Goal: Task Accomplishment & Management: Manage account settings

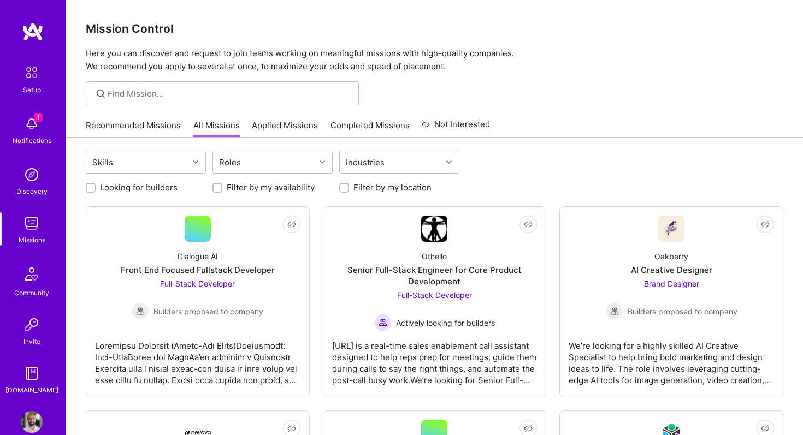
click at [125, 125] on link "Recommended Missions" at bounding box center [133, 129] width 95 height 18
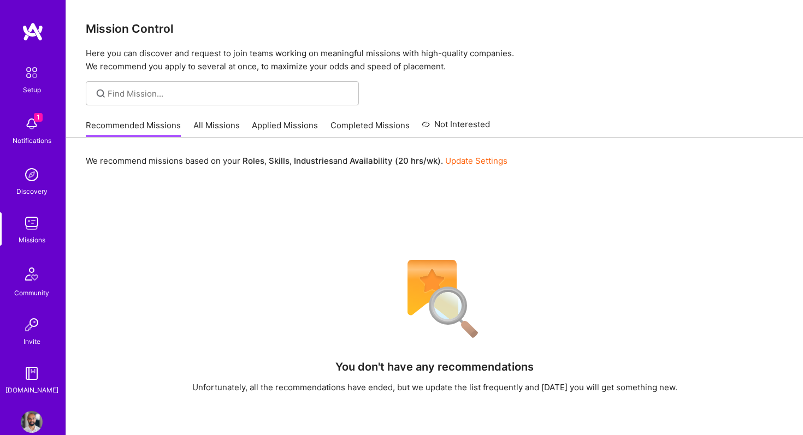
click at [478, 162] on link "Update Settings" at bounding box center [476, 161] width 62 height 10
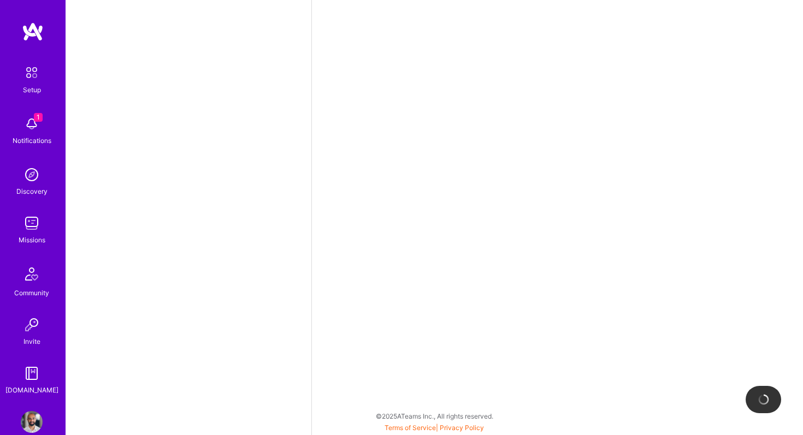
select select "US"
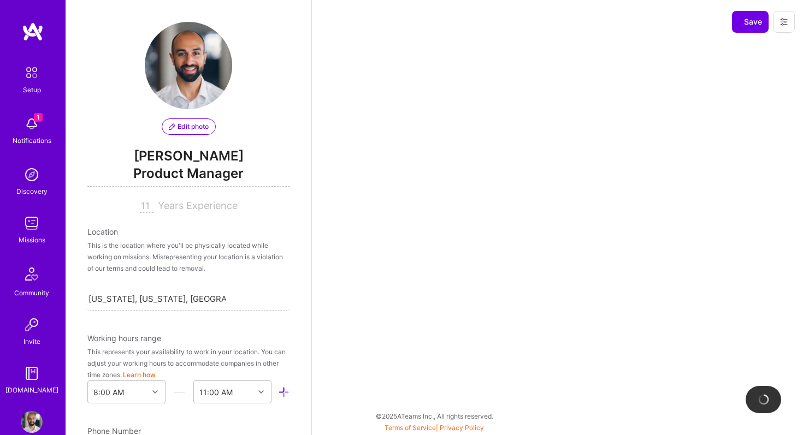
scroll to position [410, 0]
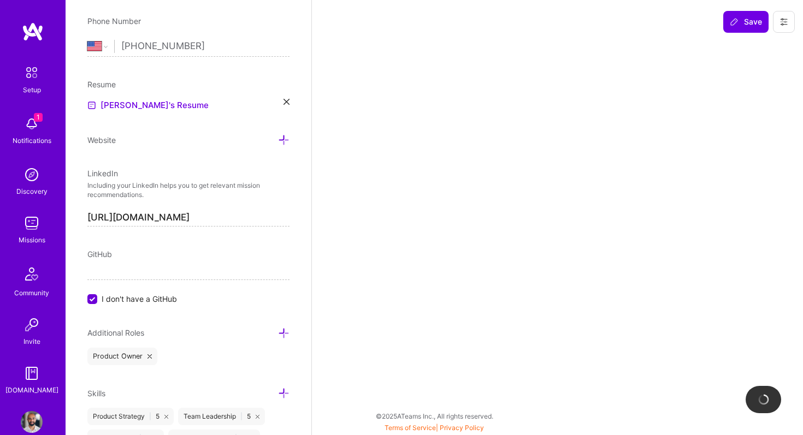
select select "Right Now"
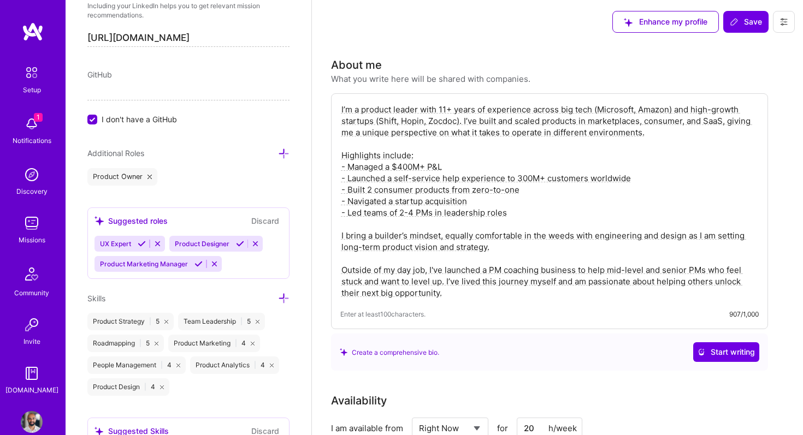
scroll to position [603, 0]
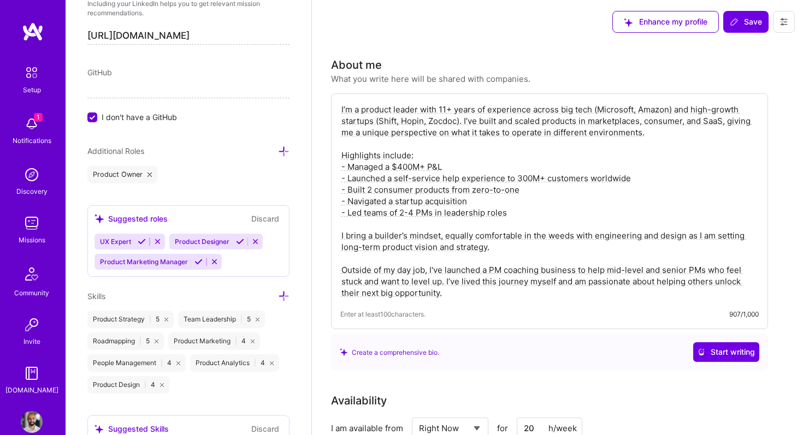
click at [259, 217] on button "Discard" at bounding box center [265, 218] width 34 height 13
click at [270, 216] on button "Discard" at bounding box center [265, 218] width 34 height 13
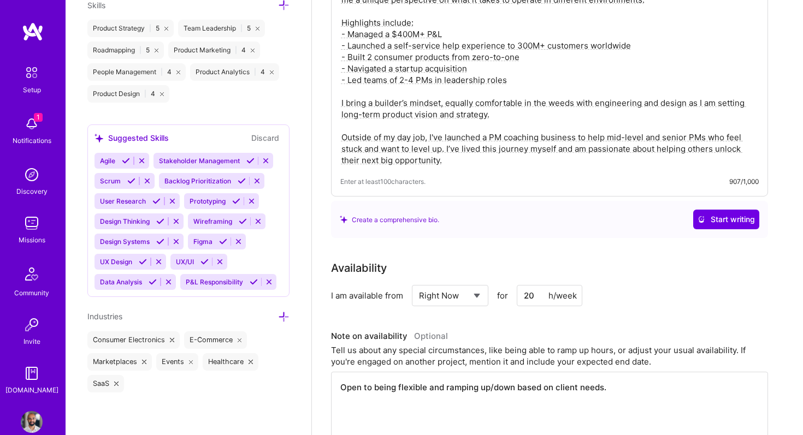
scroll to position [155, 0]
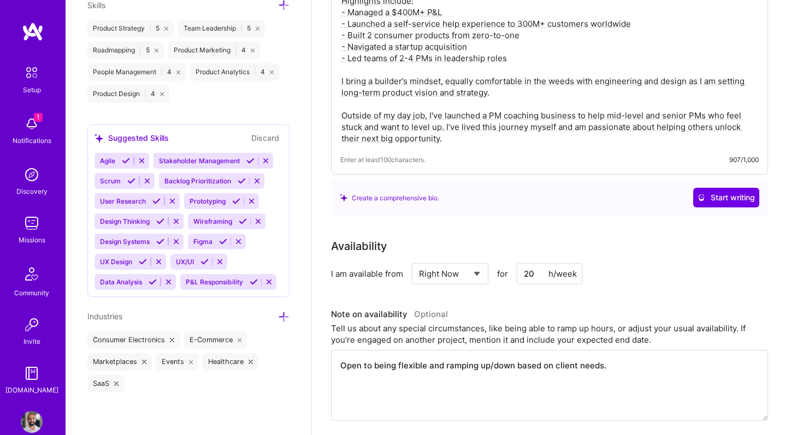
click at [527, 274] on input "20" at bounding box center [549, 273] width 66 height 21
click at [629, 266] on div "I am available from Select... Right Now Future Date Not Available for 20 h/week" at bounding box center [549, 273] width 437 height 21
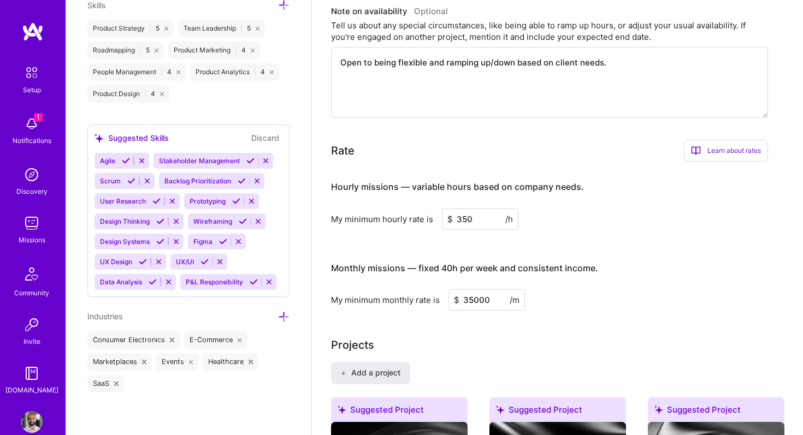
scroll to position [458, 0]
click at [473, 297] on input "35000" at bounding box center [486, 299] width 76 height 21
click at [466, 219] on input "350" at bounding box center [480, 218] width 76 height 21
type input "300"
click at [470, 300] on input "35000" at bounding box center [486, 299] width 76 height 21
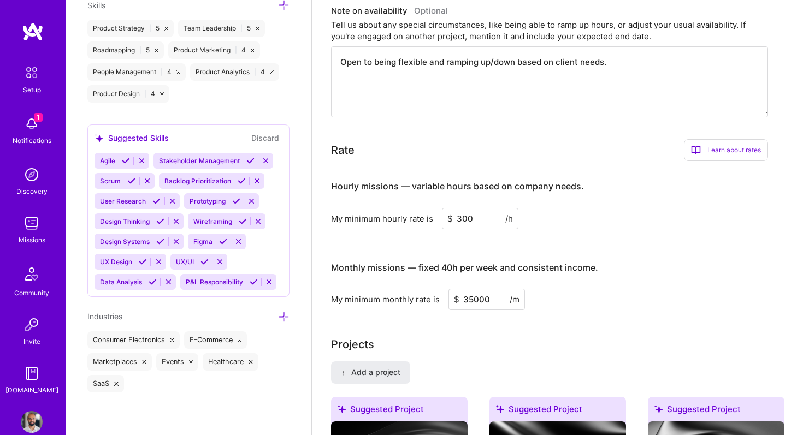
click at [607, 272] on h3 "Monthly missions — fixed 40h per week and consistent income." at bounding box center [549, 268] width 437 height 34
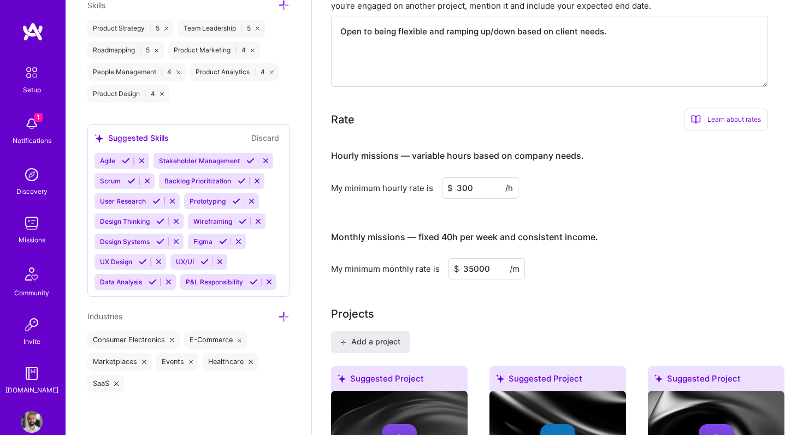
scroll to position [490, 0]
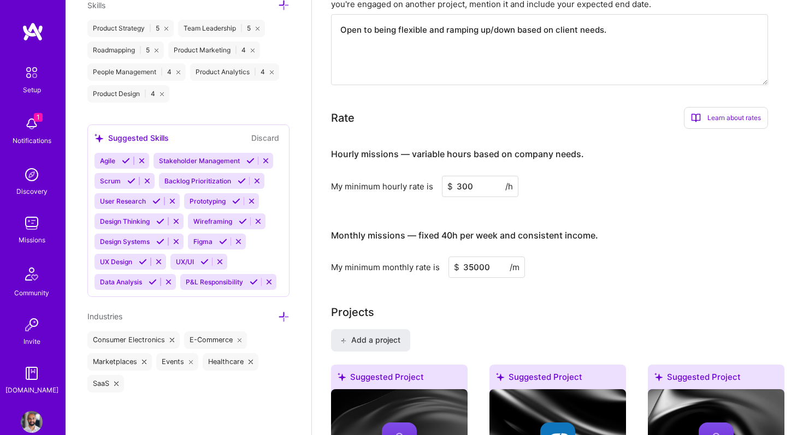
click at [473, 263] on input "35000" at bounding box center [486, 267] width 76 height 21
type input "30000"
click at [672, 227] on h3 "Monthly missions — fixed 40h per week and consistent income." at bounding box center [549, 236] width 437 height 34
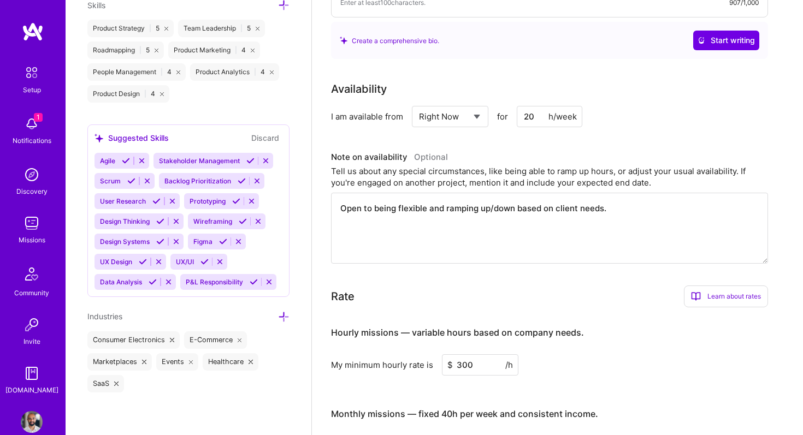
scroll to position [0, 0]
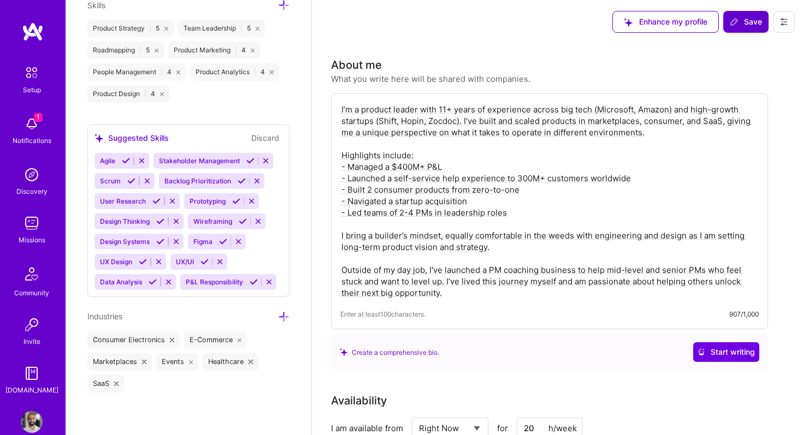
click at [744, 16] on button "Save" at bounding box center [745, 22] width 45 height 22
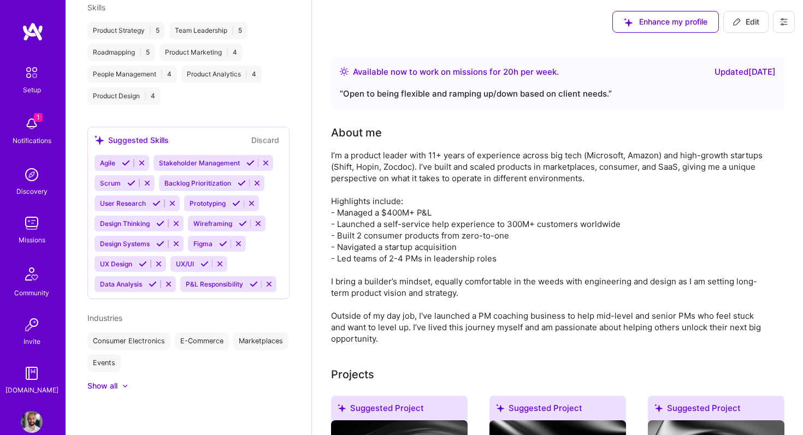
scroll to position [561, 0]
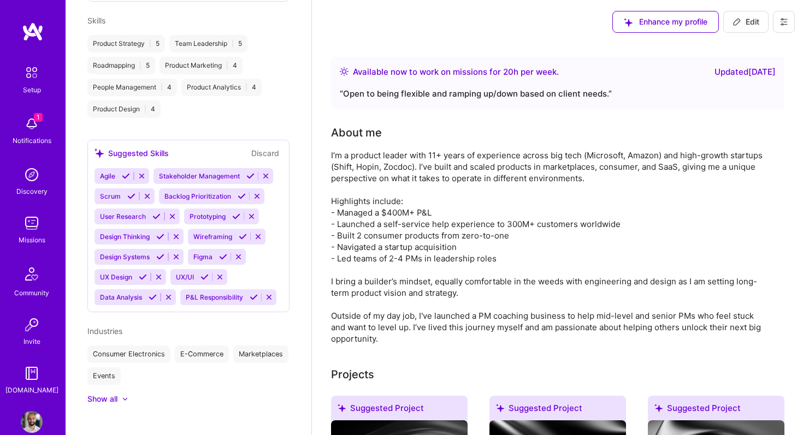
click at [34, 191] on div "Discovery" at bounding box center [31, 191] width 31 height 11
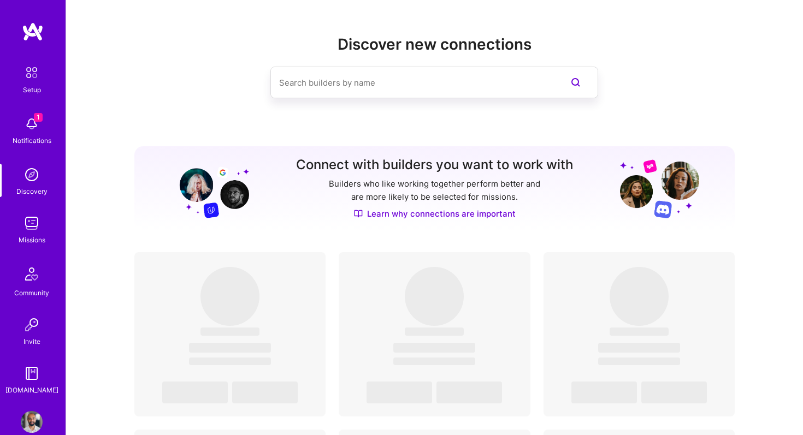
click at [343, 80] on input at bounding box center [412, 83] width 266 height 28
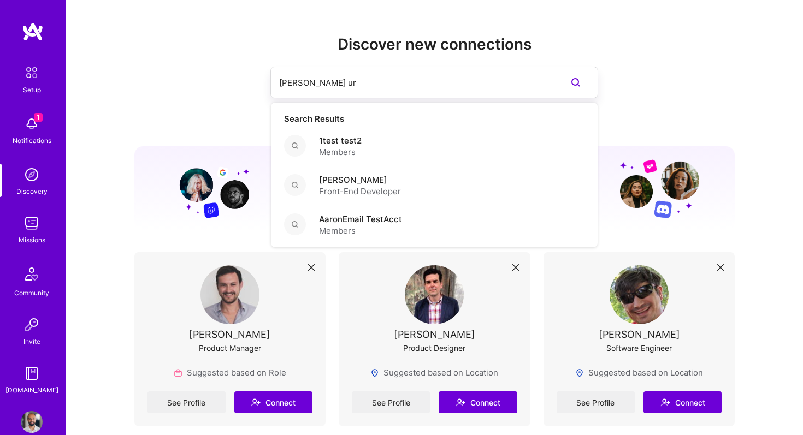
type input "[PERSON_NAME]"
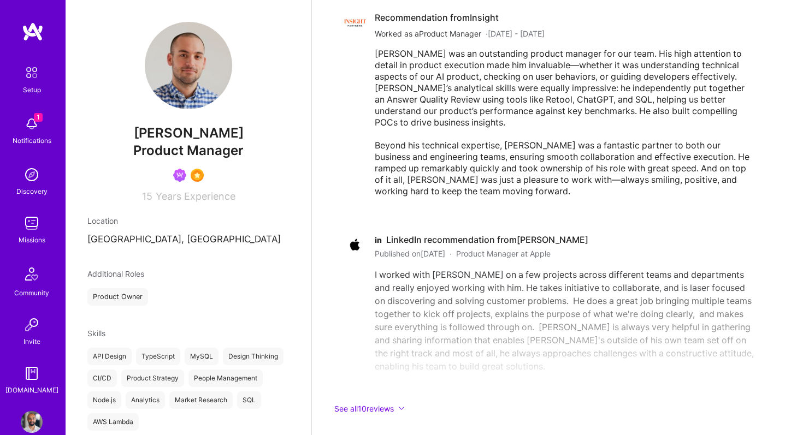
scroll to position [1146, 0]
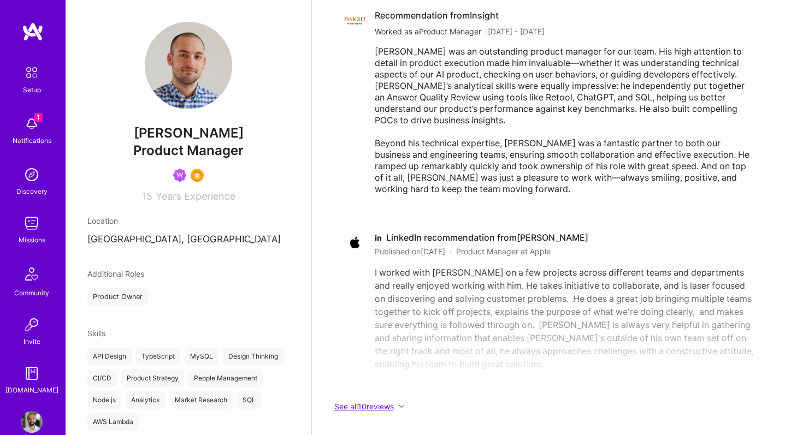
click at [377, 409] on button "See all 10 reviews" at bounding box center [549, 406] width 437 height 13
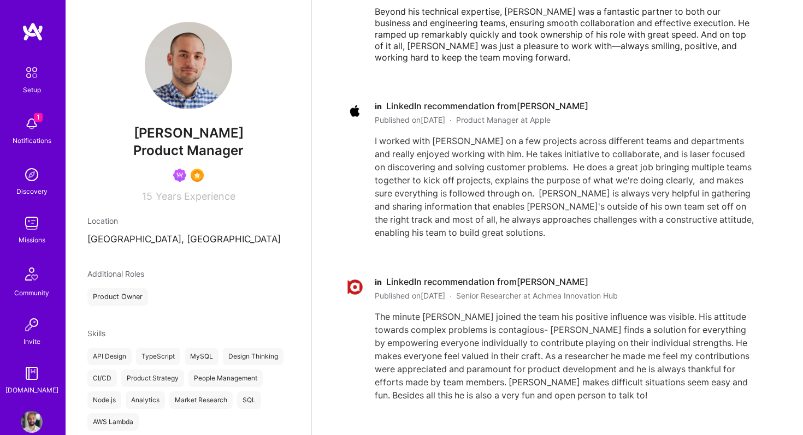
scroll to position [1287, 0]
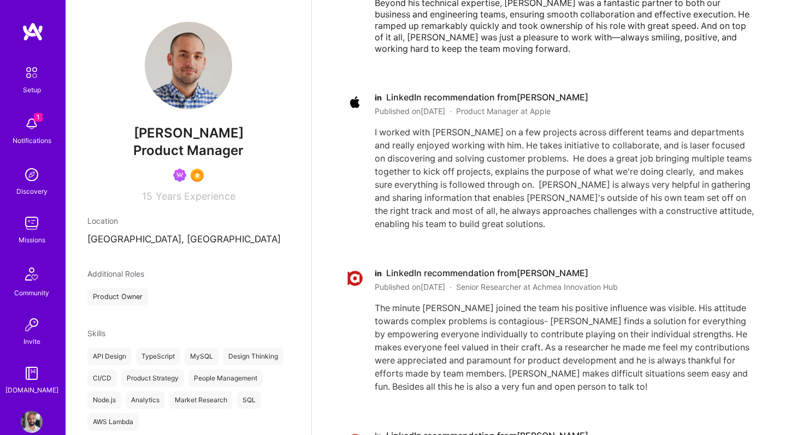
click at [458, 278] on span "LinkedIn recommendation from [PERSON_NAME]" at bounding box center [487, 273] width 202 height 11
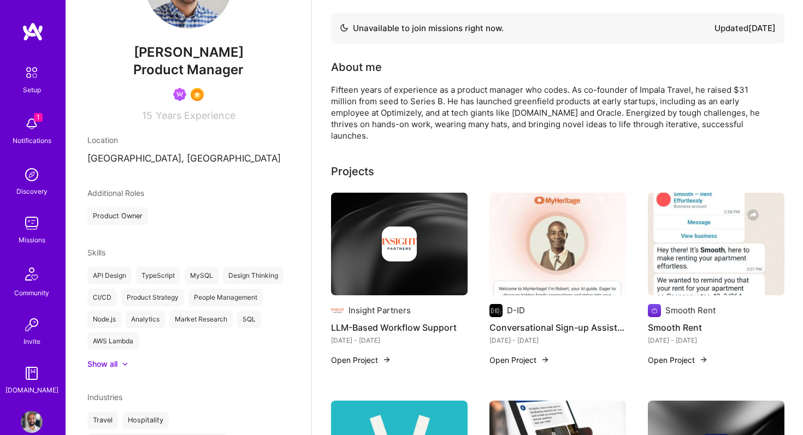
scroll to position [0, 0]
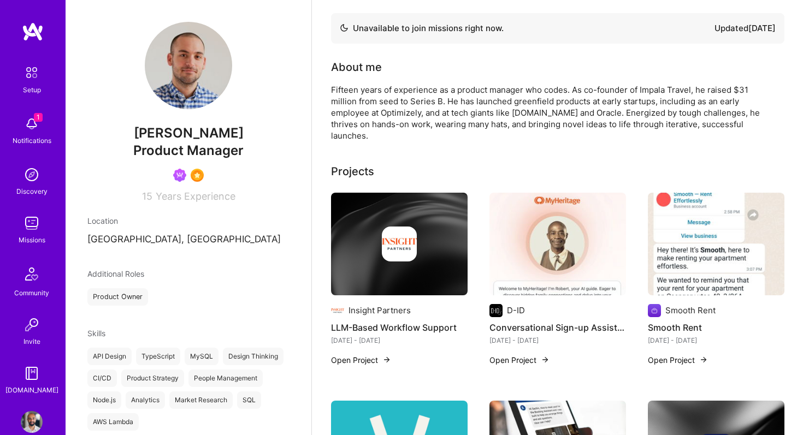
click at [35, 236] on div "Missions" at bounding box center [32, 239] width 27 height 11
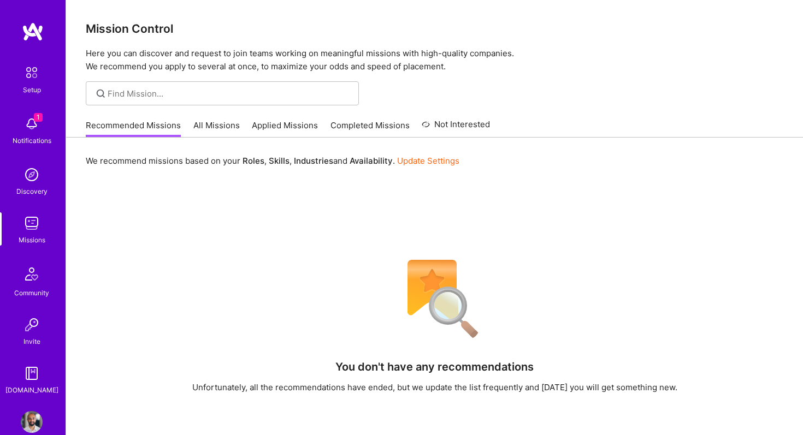
click at [33, 273] on img at bounding box center [32, 274] width 26 height 26
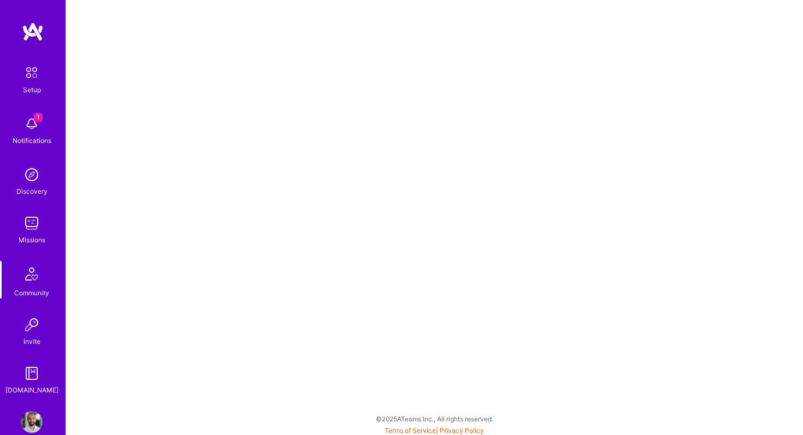
click at [39, 328] on img at bounding box center [32, 325] width 22 height 22
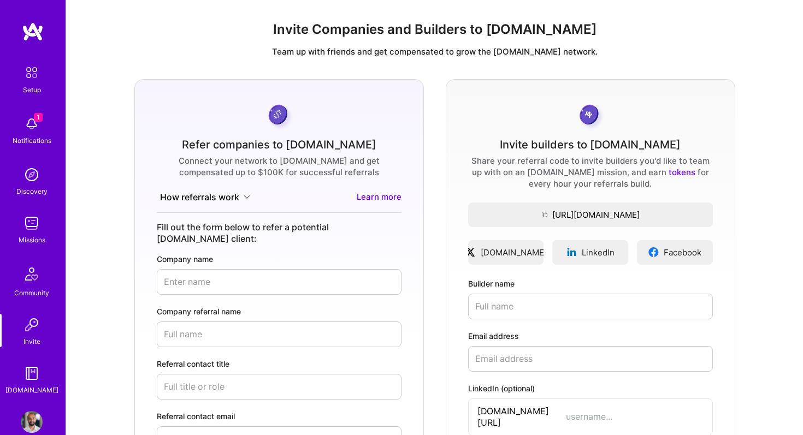
click at [31, 126] on img at bounding box center [32, 124] width 22 height 22
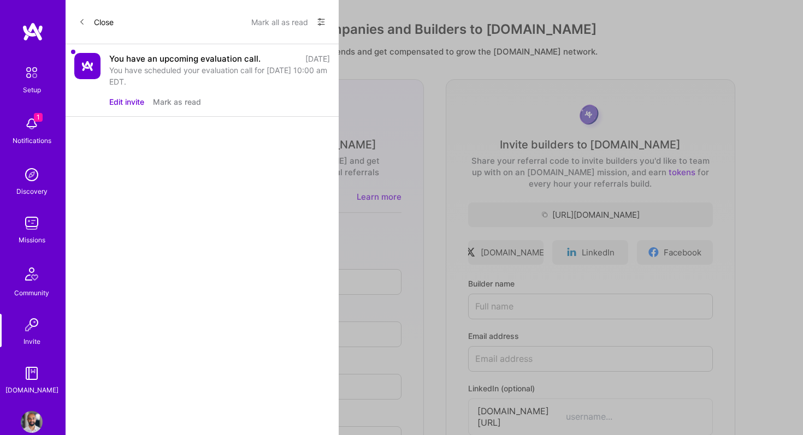
click at [288, 14] on button "Mark all as read" at bounding box center [279, 21] width 57 height 17
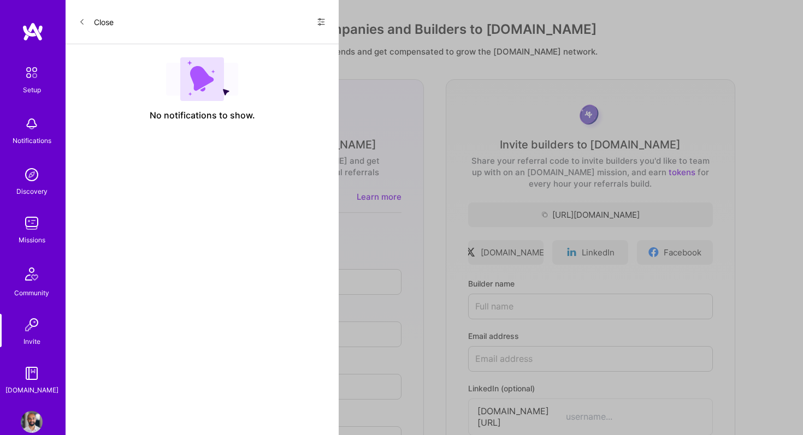
click at [19, 77] on link "Setup" at bounding box center [32, 78] width 68 height 34
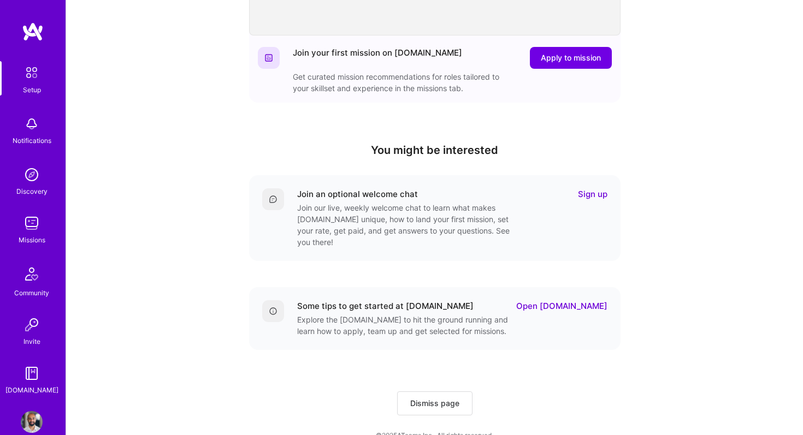
scroll to position [272, 0]
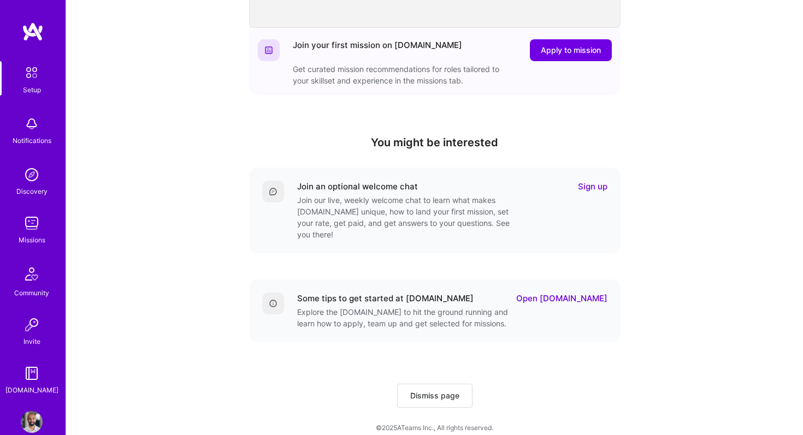
click at [581, 293] on div "Some tips to get started at [DOMAIN_NAME] Open [DOMAIN_NAME] Explore the [DOMAI…" at bounding box center [452, 311] width 310 height 37
click at [588, 293] on link "Open [DOMAIN_NAME]" at bounding box center [561, 298] width 91 height 11
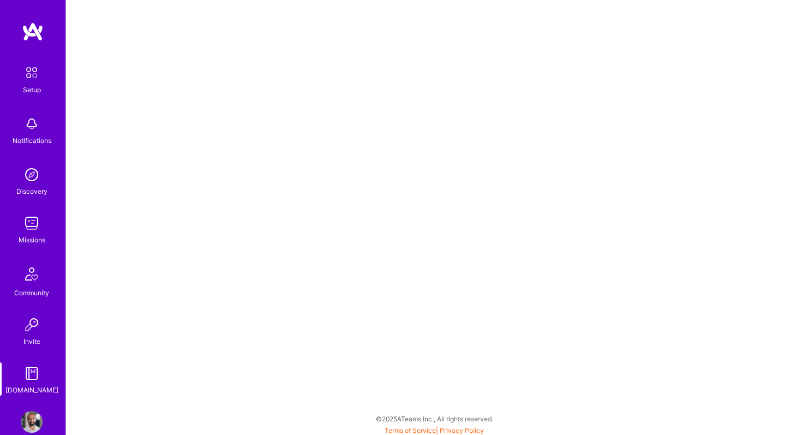
click at [37, 229] on img at bounding box center [32, 223] width 22 height 22
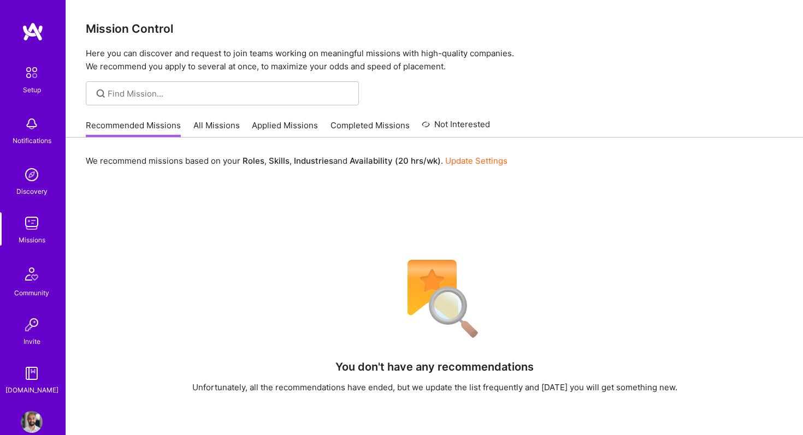
click at [202, 133] on link "All Missions" at bounding box center [216, 129] width 46 height 18
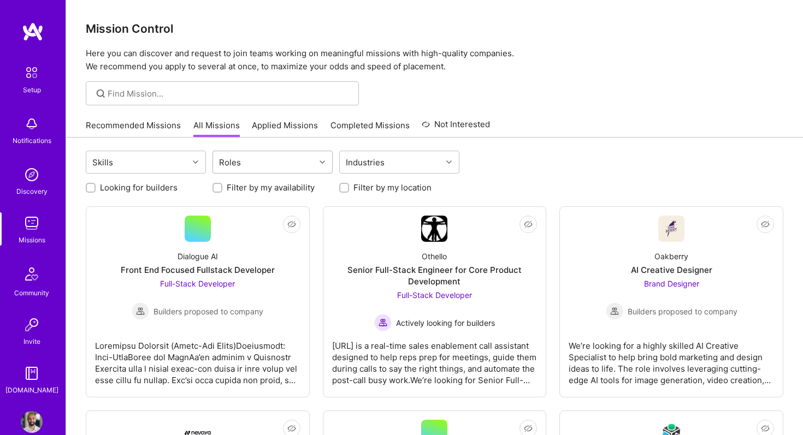
click at [299, 171] on div "Roles" at bounding box center [264, 162] width 102 height 22
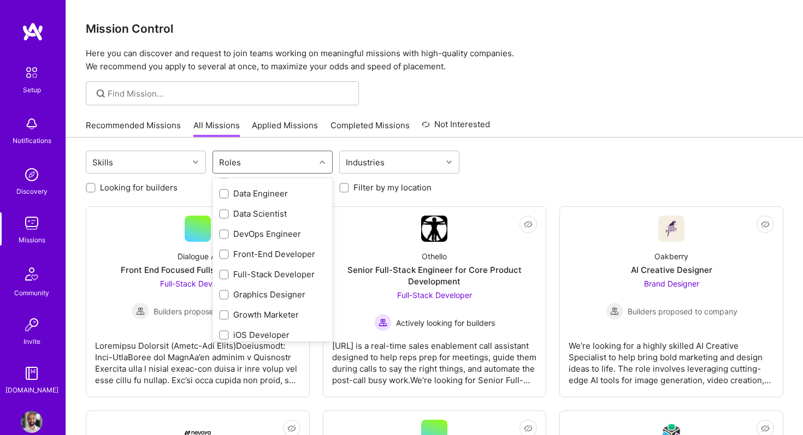
scroll to position [366, 0]
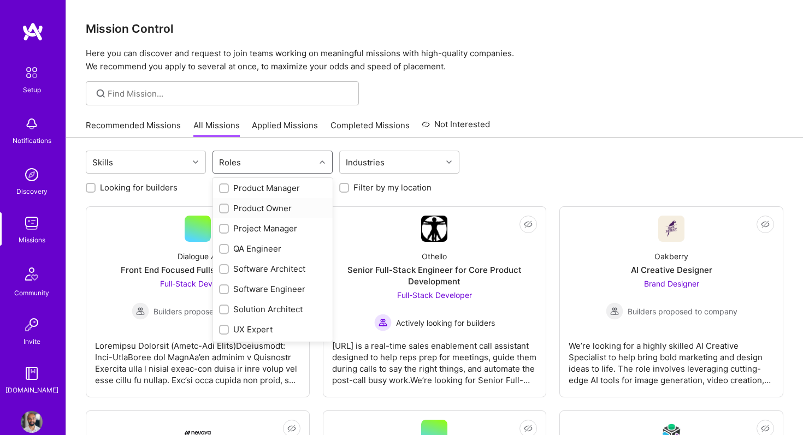
click at [222, 211] on input "checkbox" at bounding box center [225, 209] width 8 height 8
checkbox input "true"
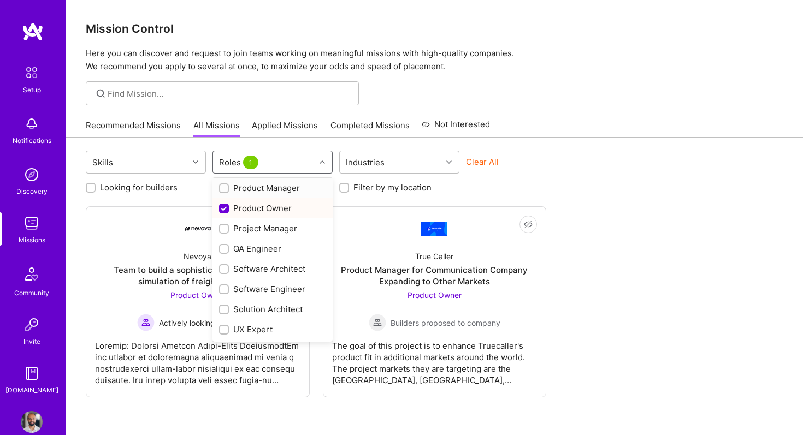
click at [222, 186] on input "checkbox" at bounding box center [225, 189] width 8 height 8
checkbox input "true"
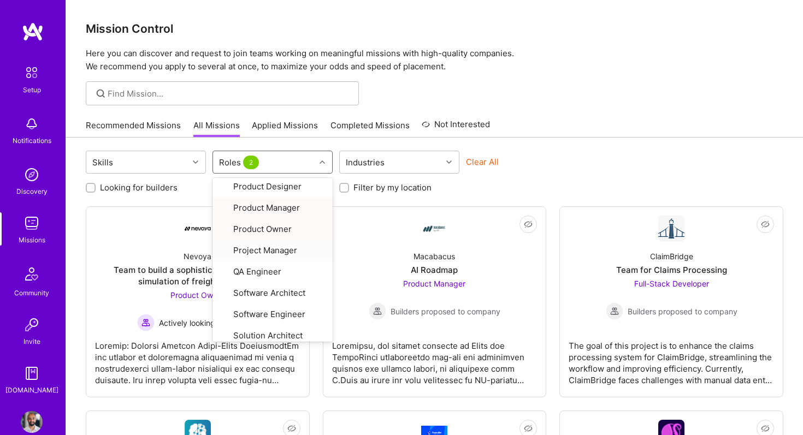
click at [540, 169] on div "Clear All" at bounding box center [526, 166] width 120 height 20
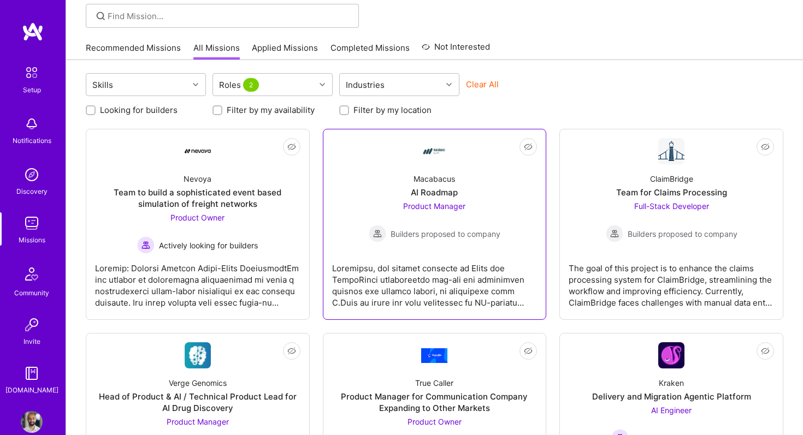
scroll to position [79, 0]
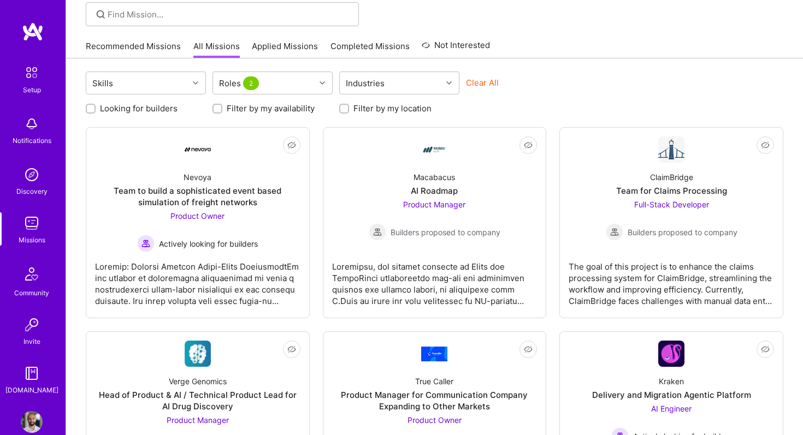
click at [94, 109] on div at bounding box center [91, 109] width 10 height 10
click at [90, 109] on input "Looking for builders" at bounding box center [92, 109] width 8 height 8
checkbox input "true"
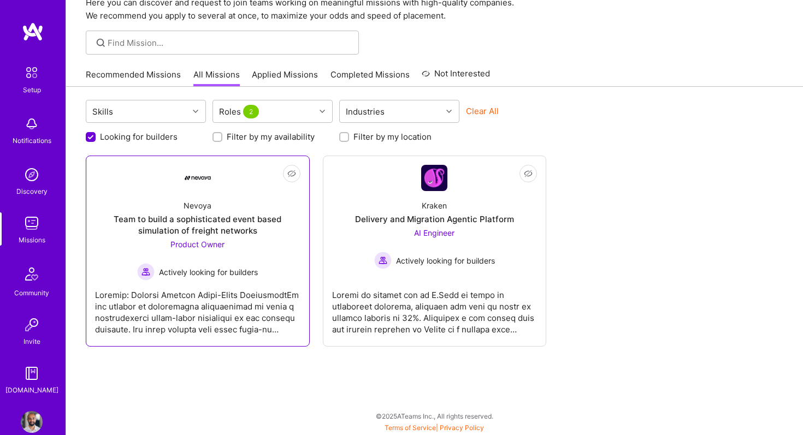
click at [249, 234] on div "Team to build a sophisticated event based simulation of freight networks" at bounding box center [197, 224] width 205 height 23
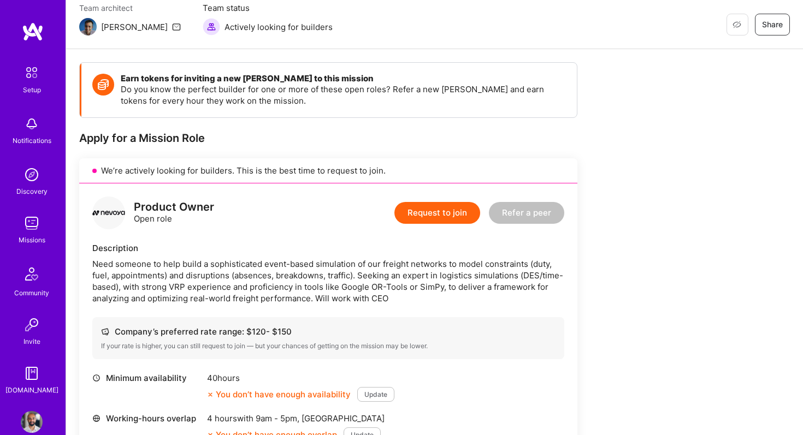
scroll to position [101, 0]
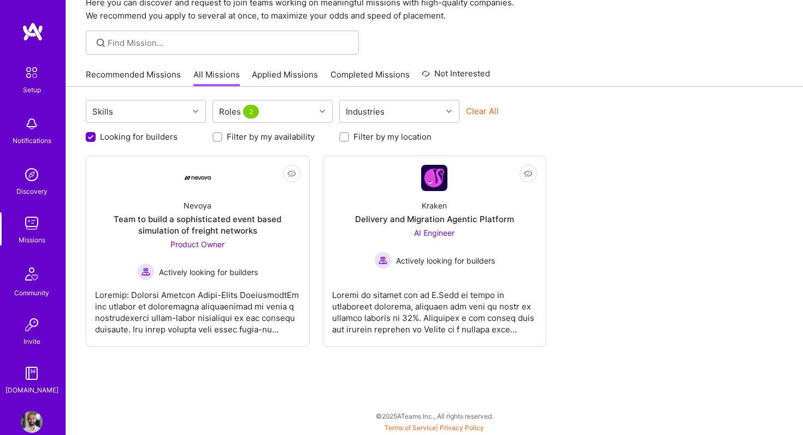
scroll to position [51, 0]
click at [93, 138] on input "Looking for builders" at bounding box center [92, 138] width 10 height 10
checkbox input "false"
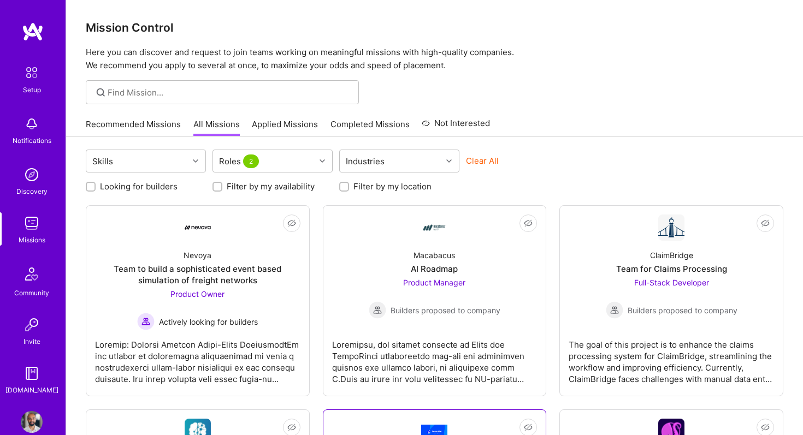
scroll to position [0, 0]
